Goal: Check status: Check status

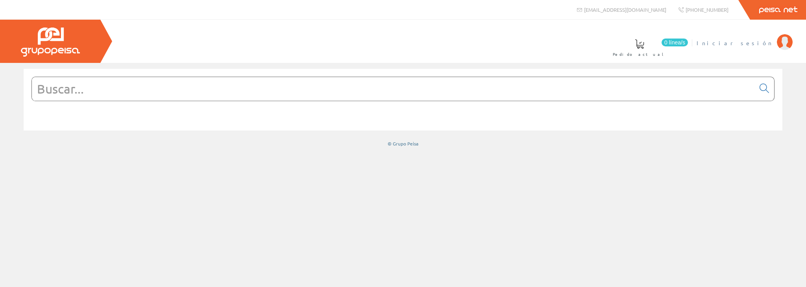
click at [756, 46] on span "Iniciar sesión" at bounding box center [734, 43] width 76 height 8
click at [721, 41] on span "[PERSON_NAME] [PERSON_NAME]" at bounding box center [698, 43] width 149 height 8
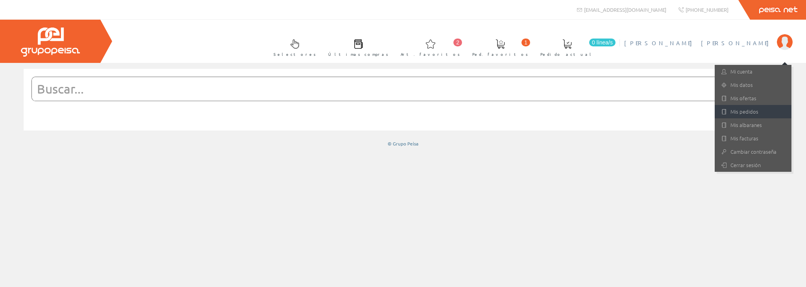
click at [736, 109] on link "Mis pedidos" at bounding box center [752, 111] width 77 height 13
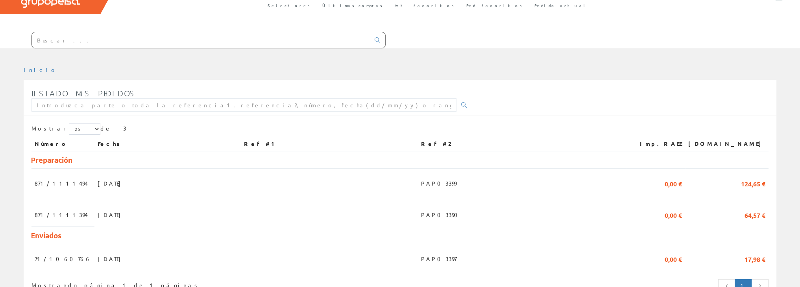
scroll to position [52, 0]
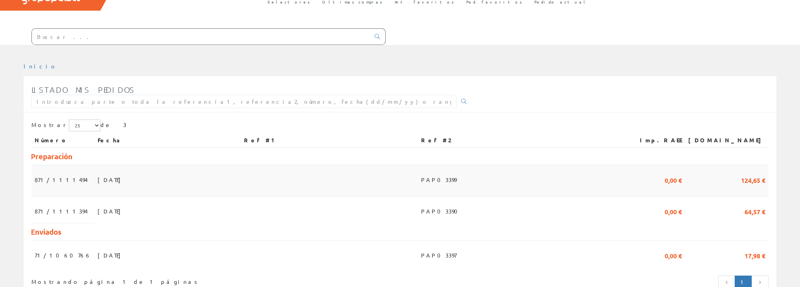
click at [42, 180] on span "871/1111494" at bounding box center [61, 179] width 53 height 13
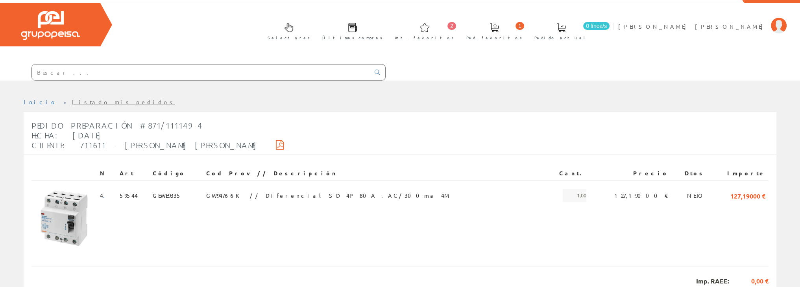
scroll to position [26, 0]
